Goal: Information Seeking & Learning: Learn about a topic

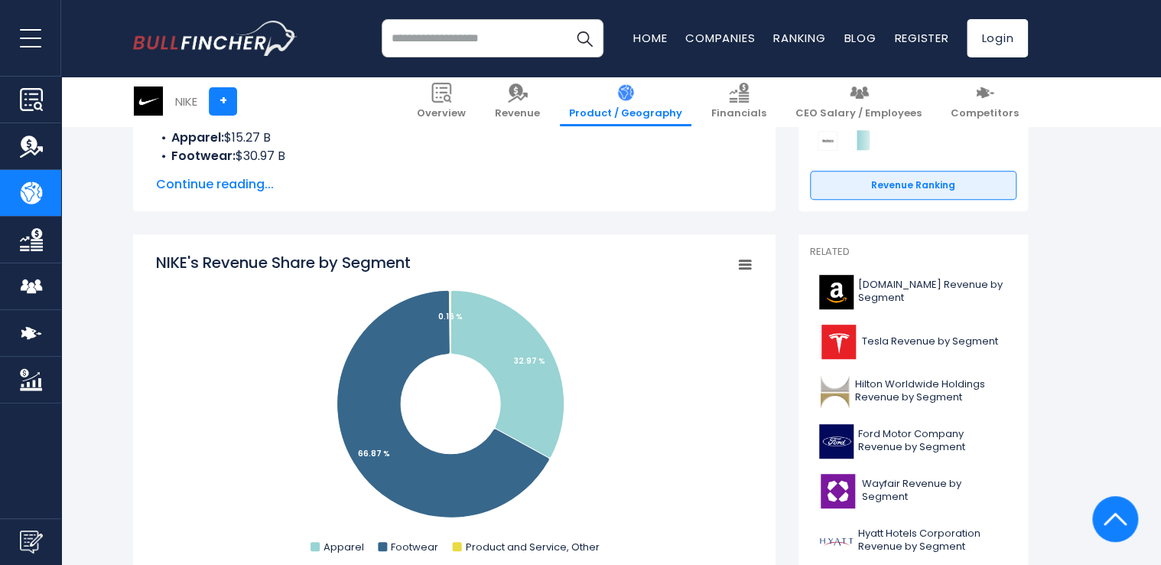
scroll to position [301, 0]
click at [242, 185] on span "Continue reading..." at bounding box center [454, 184] width 597 height 18
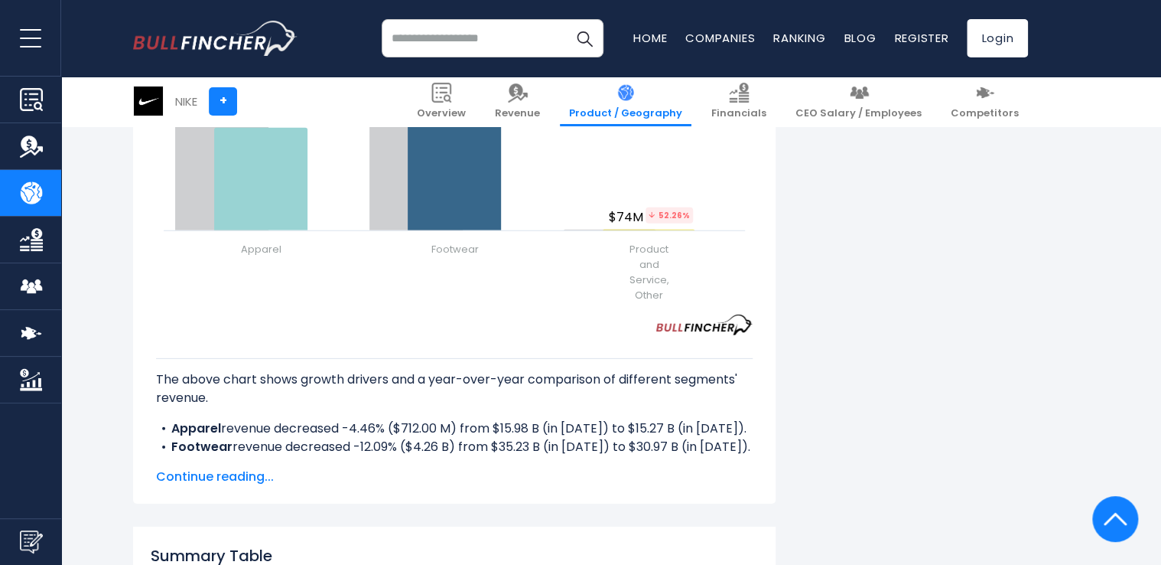
scroll to position [2098, 0]
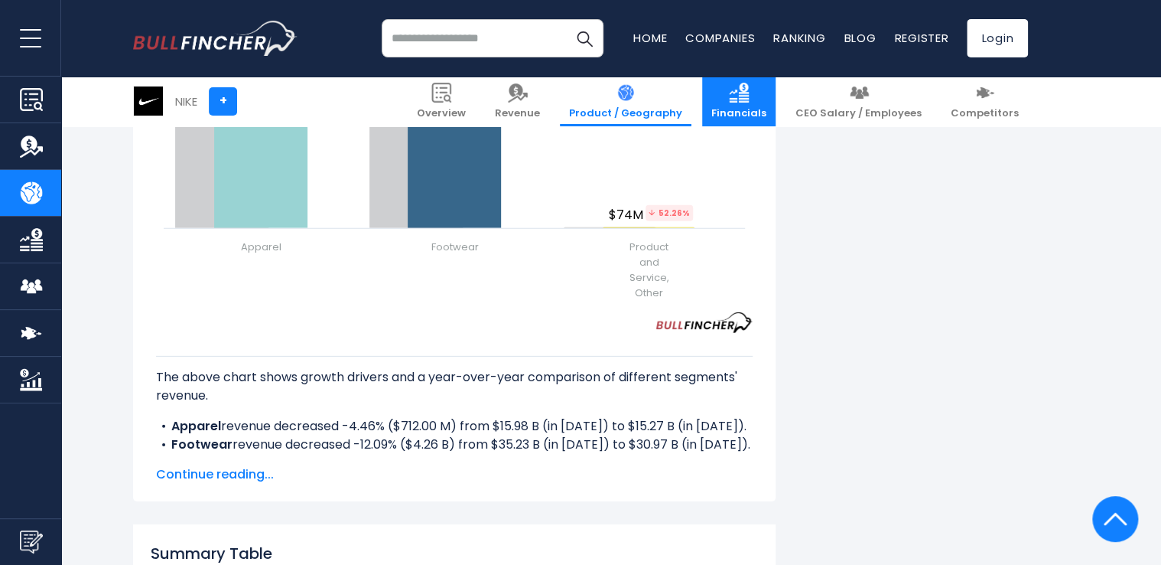
click at [749, 99] on img at bounding box center [739, 93] width 20 height 20
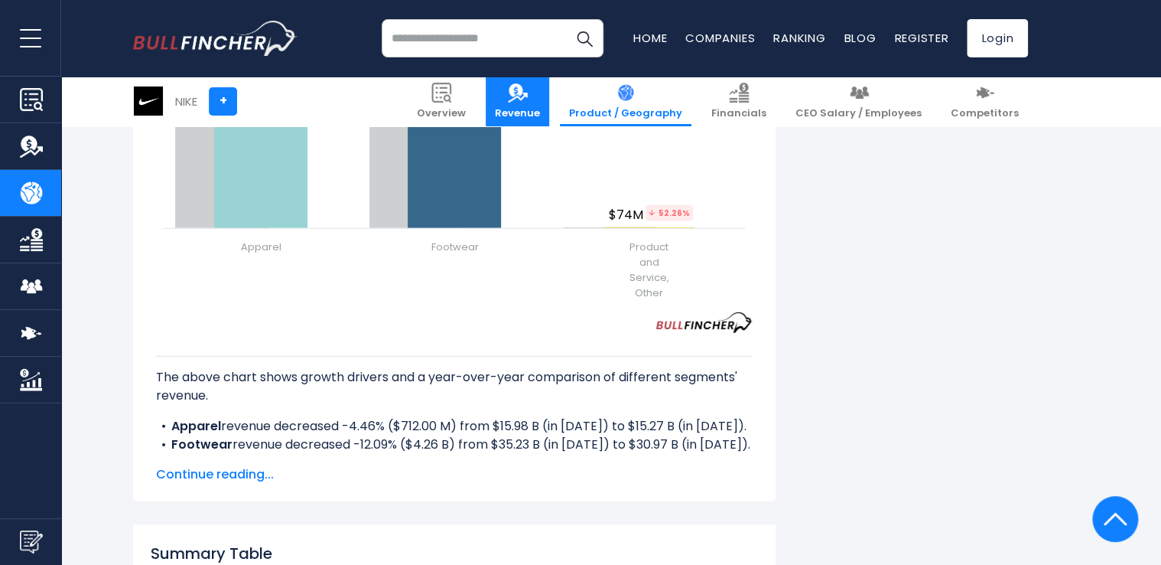
click at [549, 106] on link "Revenue" at bounding box center [517, 101] width 63 height 50
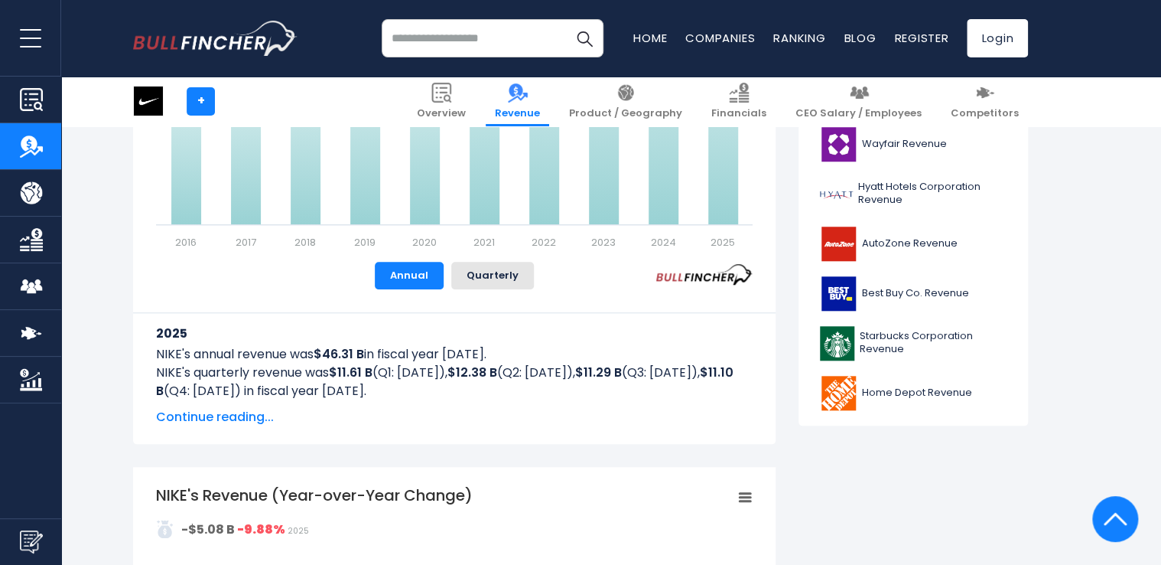
scroll to position [584, 0]
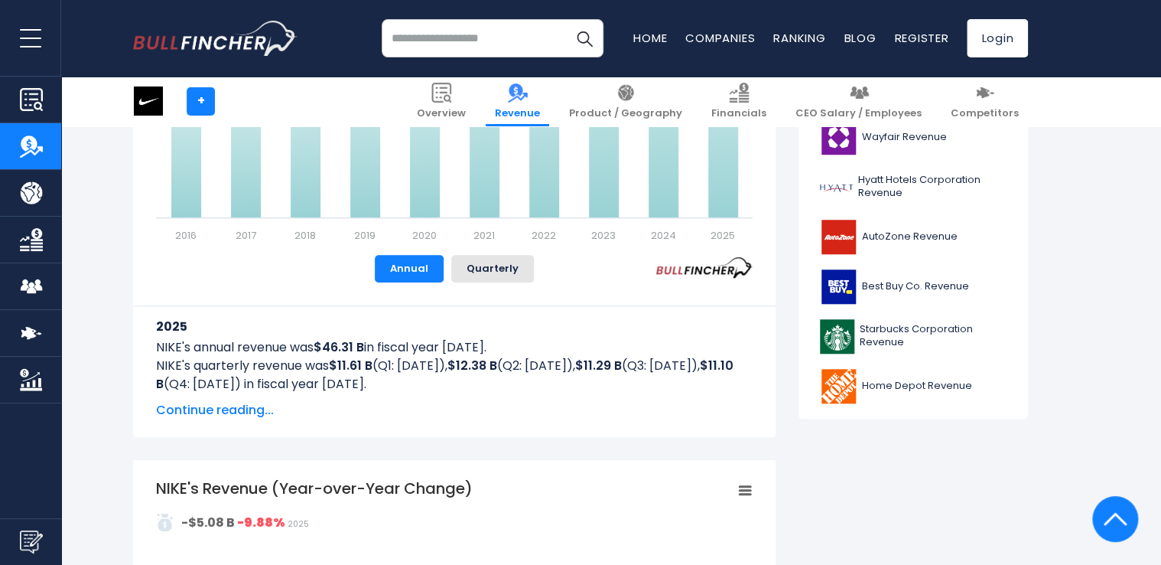
click at [249, 410] on span "Continue reading..." at bounding box center [454, 410] width 597 height 18
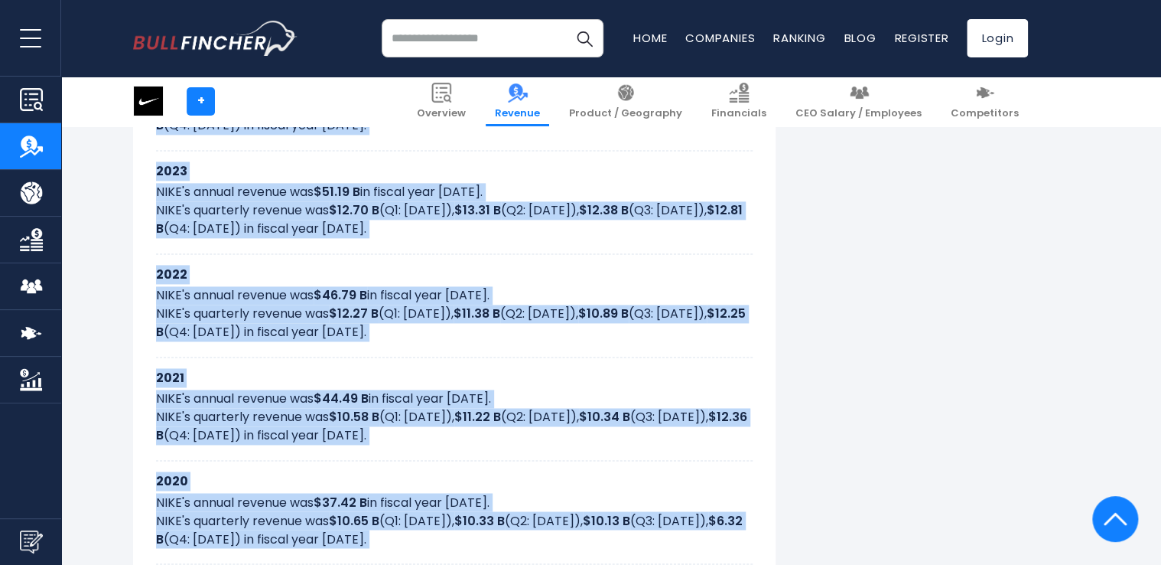
scroll to position [1042, 0]
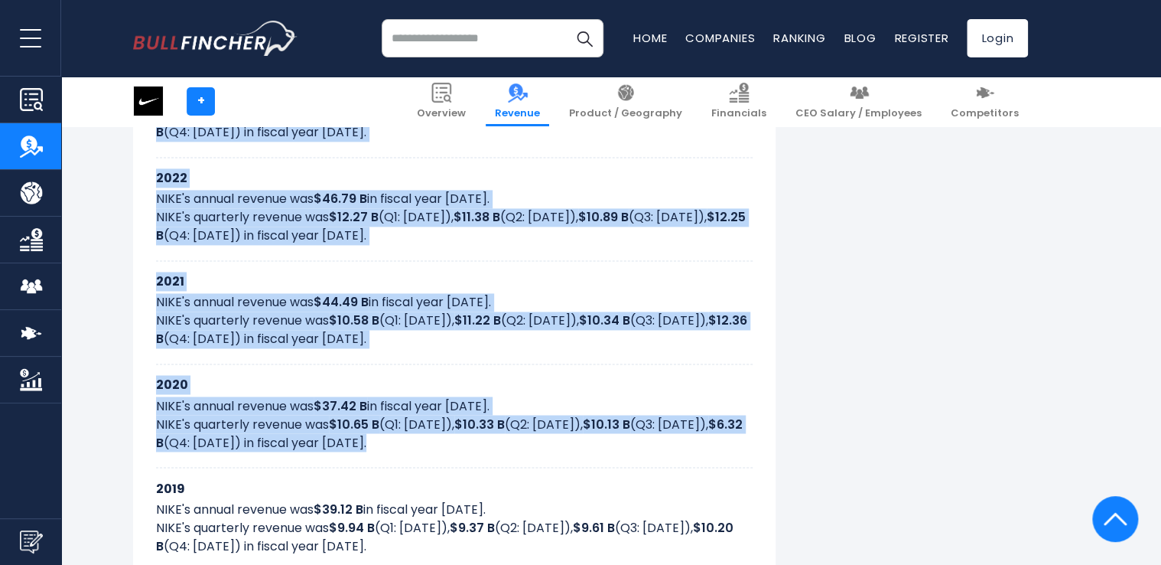
drag, startPoint x: 153, startPoint y: 265, endPoint x: 445, endPoint y: 453, distance: 347.5
click at [445, 453] on div "2025 NIKE's annual revenue was $46.31 B in fiscal year [DATE]. NIKE's quarterly…" at bounding box center [454, 350] width 643 height 1007
copy div "2025 NIKE's annual revenue was $46.31 B in fiscal year [DATE]. NIKE's quarterly…"
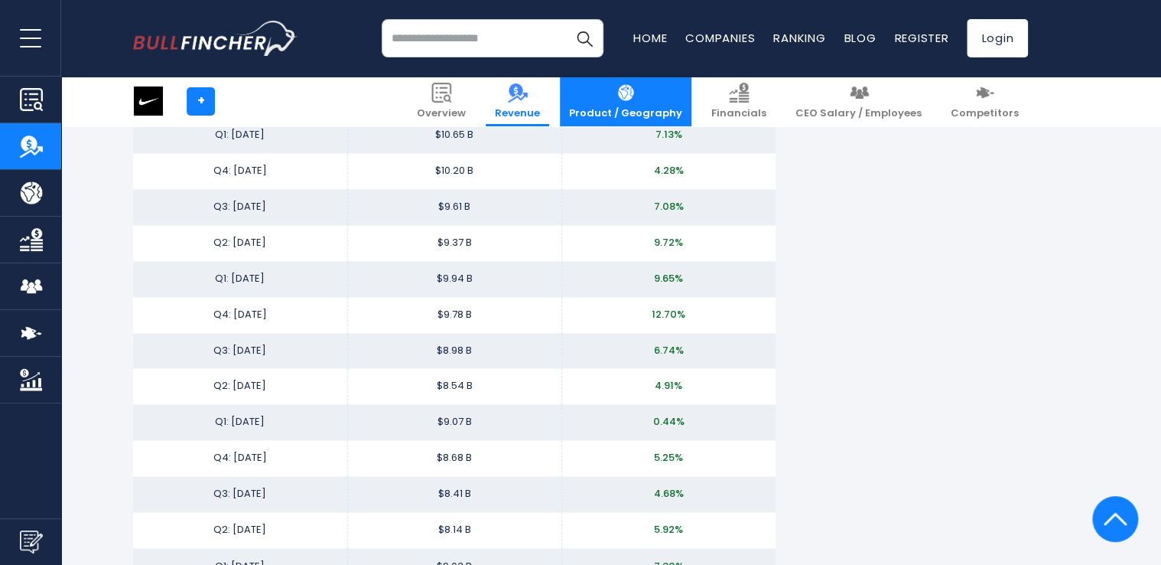
click at [691, 93] on link "Product / Geography" at bounding box center [626, 101] width 132 height 50
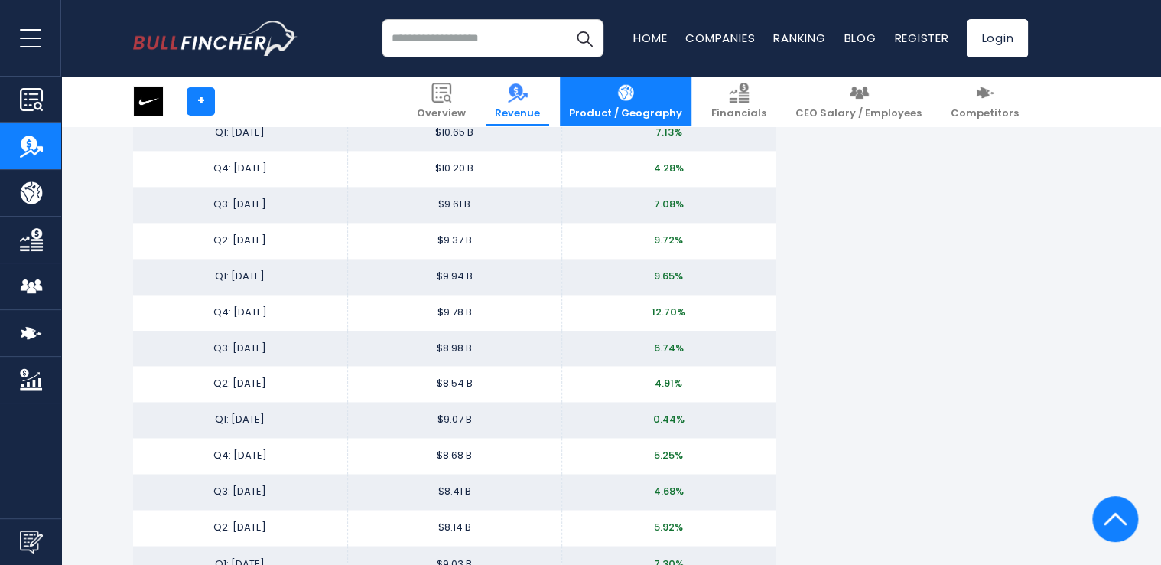
scroll to position [3819, 0]
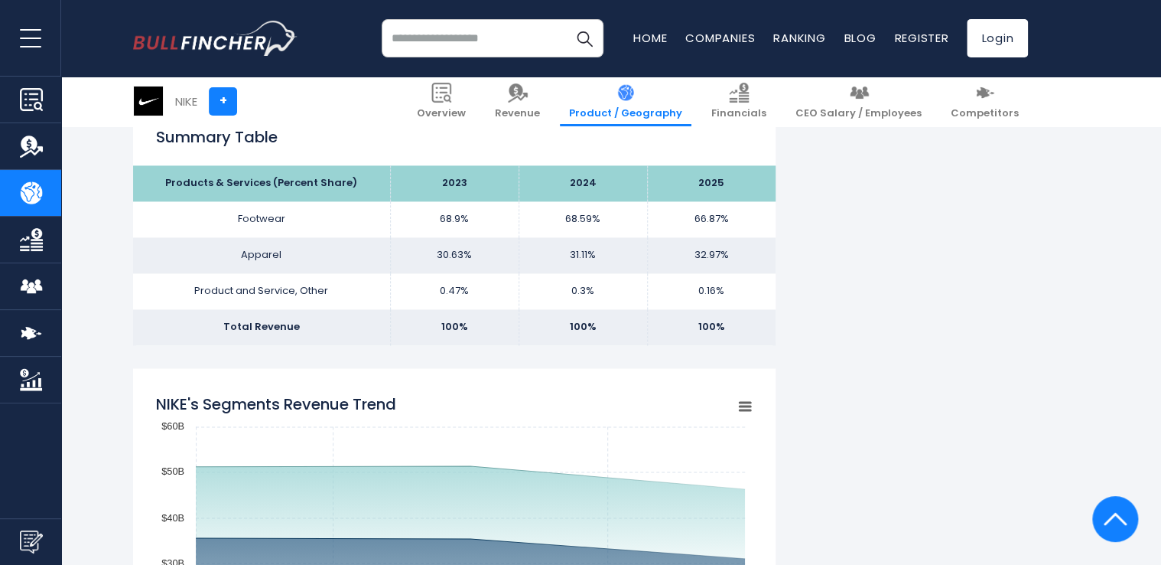
scroll to position [964, 0]
